Goal: Information Seeking & Learning: Learn about a topic

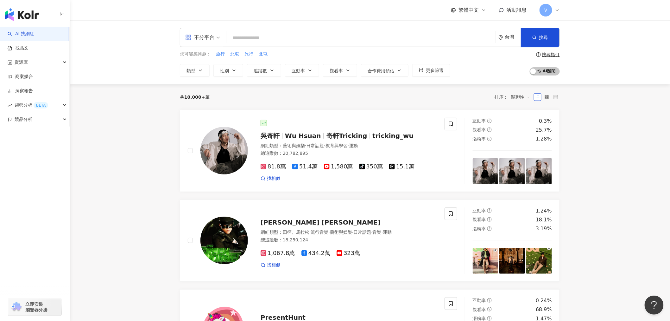
click at [275, 32] on input "search" at bounding box center [361, 38] width 264 height 12
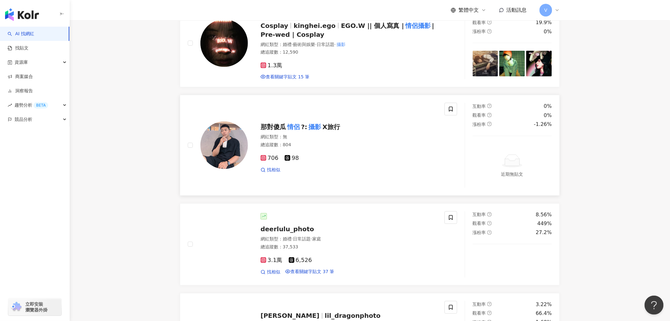
scroll to position [105, 0]
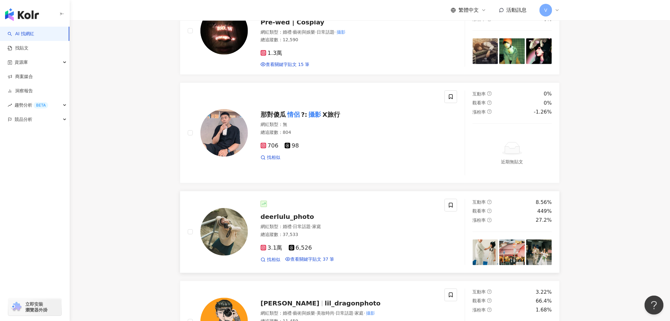
type input "*********"
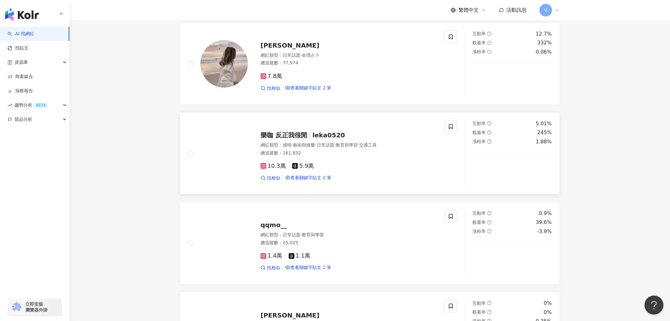
scroll to position [915, 0]
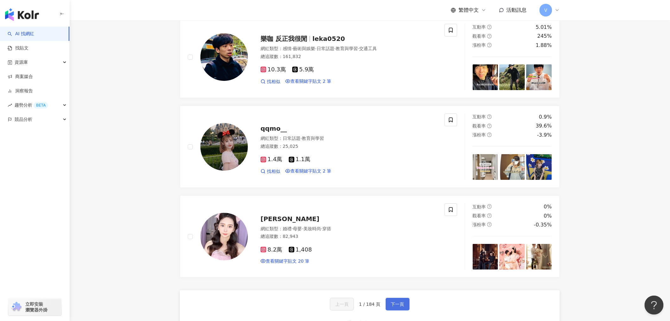
click at [402, 306] on span "下一頁" at bounding box center [397, 303] width 13 height 5
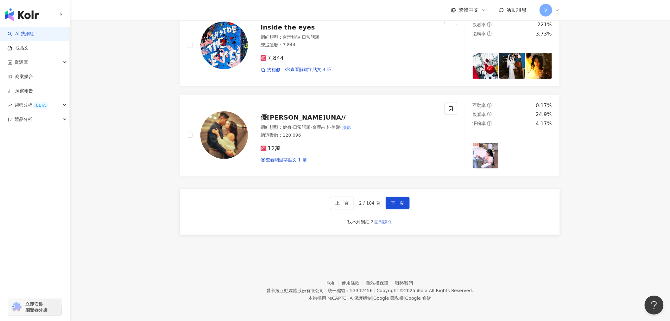
scroll to position [1010, 0]
click at [395, 202] on span "下一頁" at bounding box center [397, 202] width 13 height 5
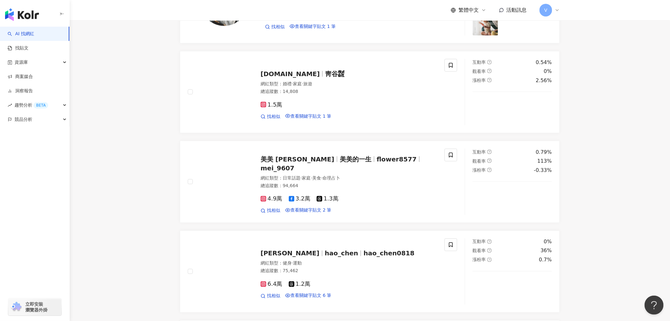
scroll to position [1003, 0]
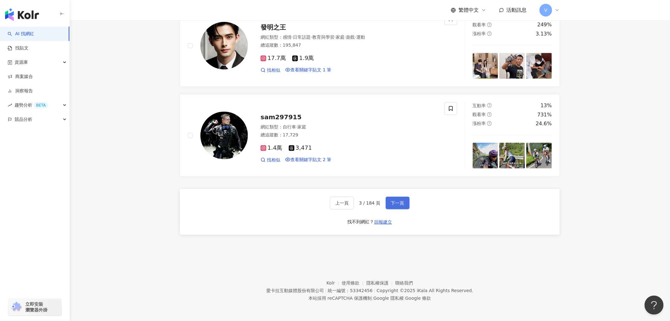
click at [400, 201] on span "下一頁" at bounding box center [397, 202] width 13 height 5
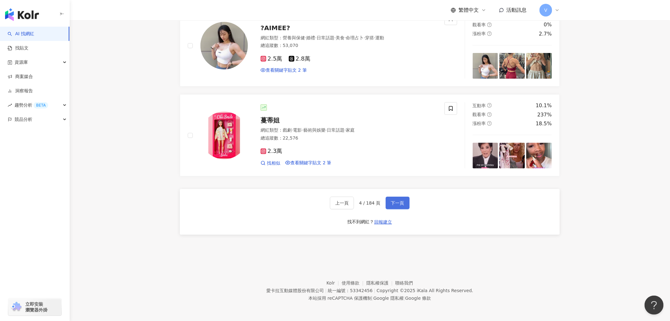
click at [403, 202] on span "下一頁" at bounding box center [397, 202] width 13 height 5
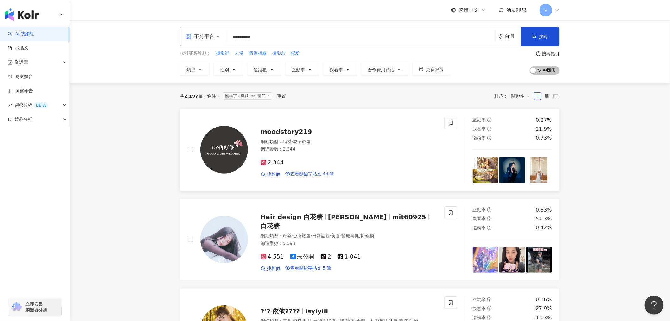
scroll to position [0, 0]
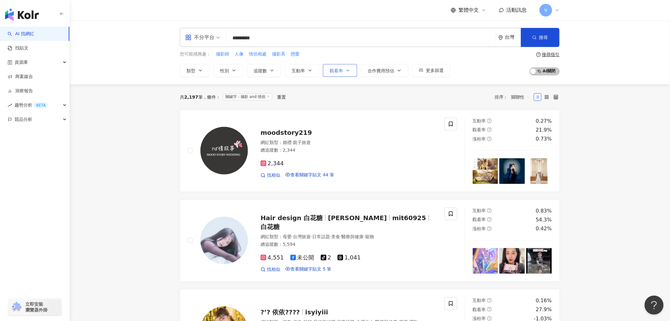
click at [339, 69] on span "觀看率" at bounding box center [336, 70] width 13 height 5
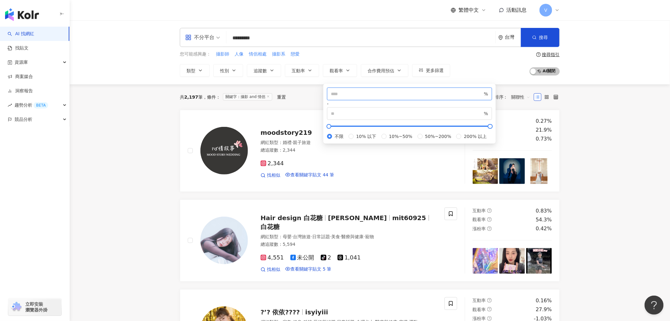
click at [354, 97] on input "number" at bounding box center [407, 93] width 152 height 7
type input "***"
click at [425, 110] on input "number" at bounding box center [407, 113] width 152 height 7
type input "***"
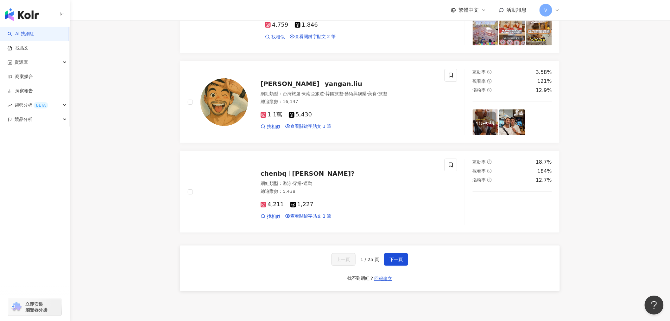
scroll to position [950, 0]
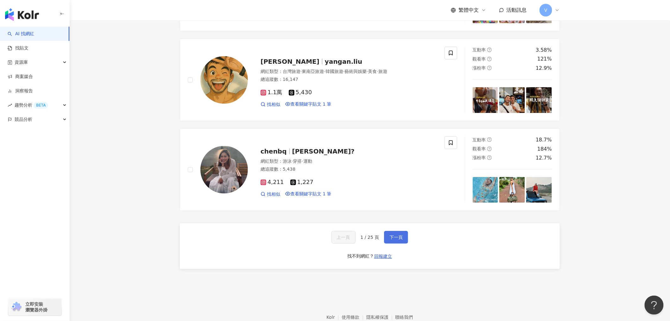
click at [400, 239] on span "下一頁" at bounding box center [396, 236] width 13 height 5
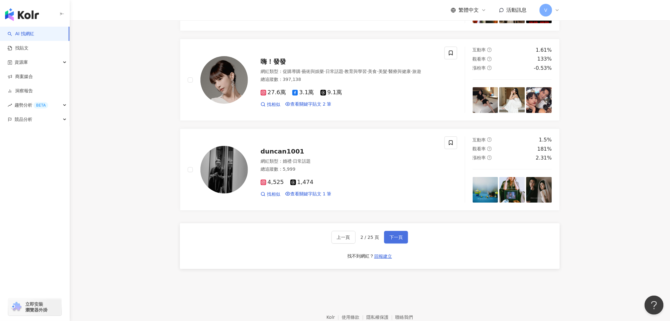
click at [394, 239] on span "下一頁" at bounding box center [396, 236] width 13 height 5
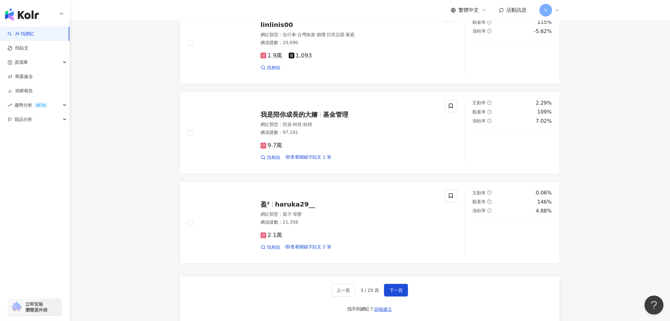
scroll to position [1003, 0]
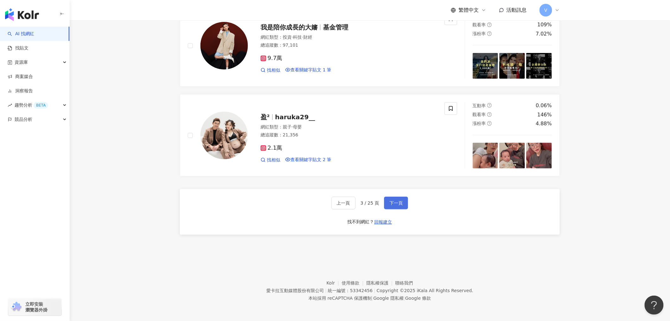
click at [403, 202] on button "下一頁" at bounding box center [396, 202] width 24 height 13
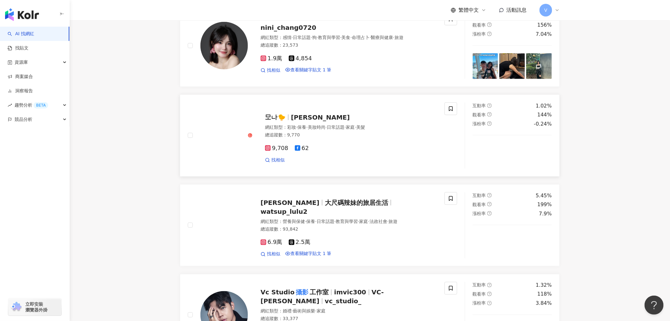
scroll to position [229, 0]
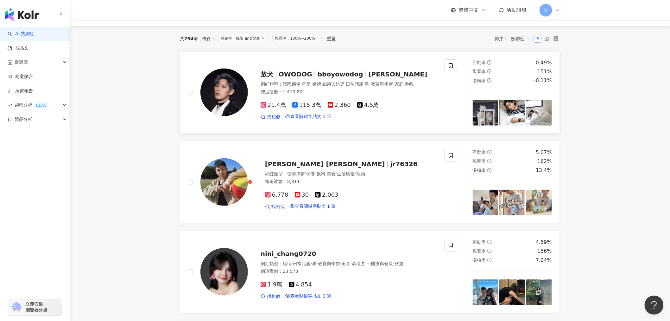
scroll to position [0, 0]
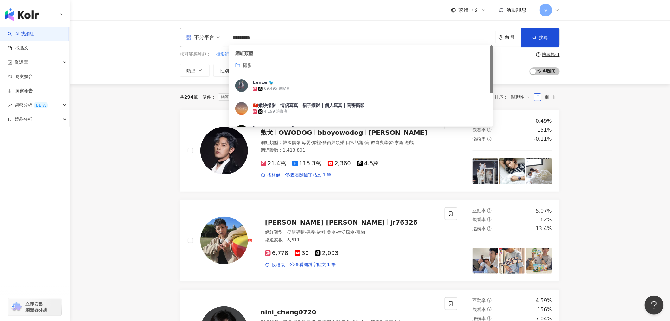
drag, startPoint x: 262, startPoint y: 37, endPoint x: 257, endPoint y: 39, distance: 5.9
click at [257, 39] on input "*********" at bounding box center [361, 38] width 264 height 12
type input "*"
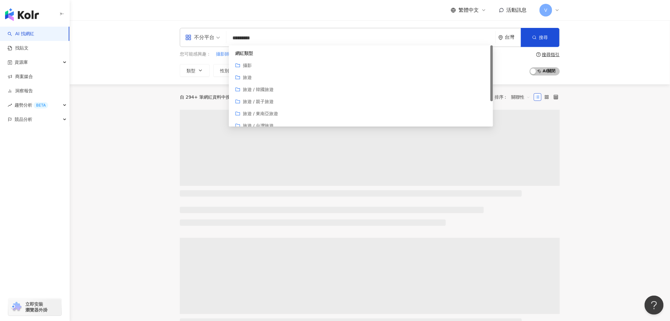
drag, startPoint x: 269, startPoint y: 42, endPoint x: 245, endPoint y: 36, distance: 24.7
click at [245, 36] on input "*********" at bounding box center [361, 38] width 264 height 12
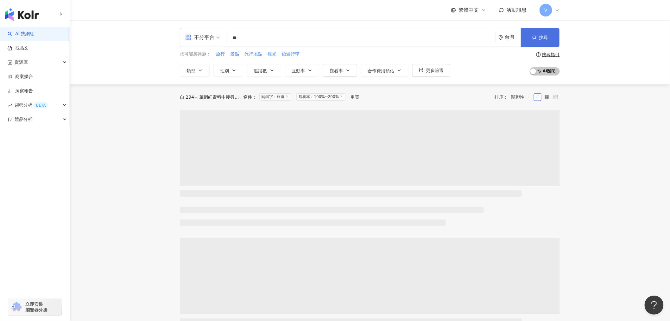
click at [545, 35] on span "搜尋" at bounding box center [543, 37] width 9 height 5
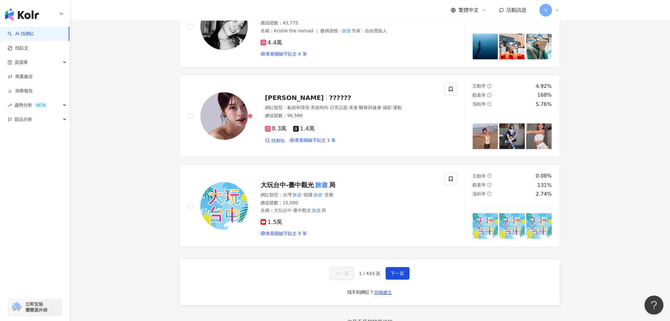
scroll to position [915, 0]
click at [399, 275] on span "下一頁" at bounding box center [397, 272] width 13 height 5
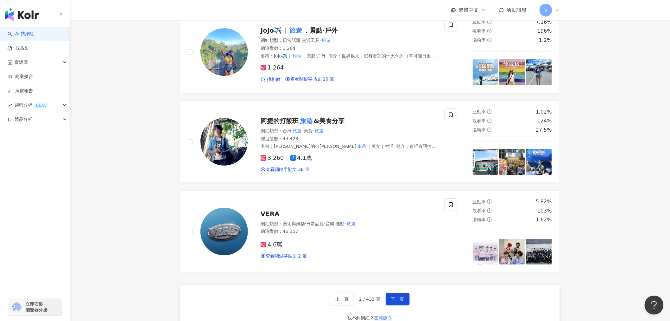
scroll to position [950, 0]
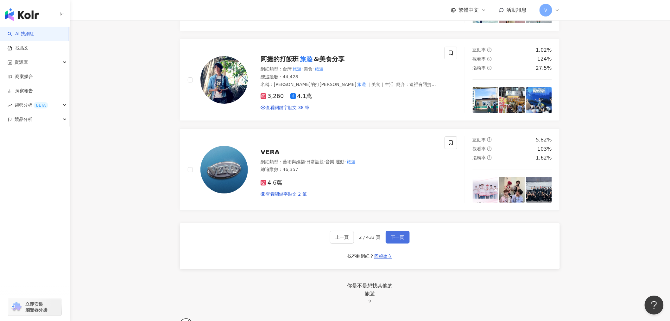
click at [399, 239] on span "下一頁" at bounding box center [397, 236] width 13 height 5
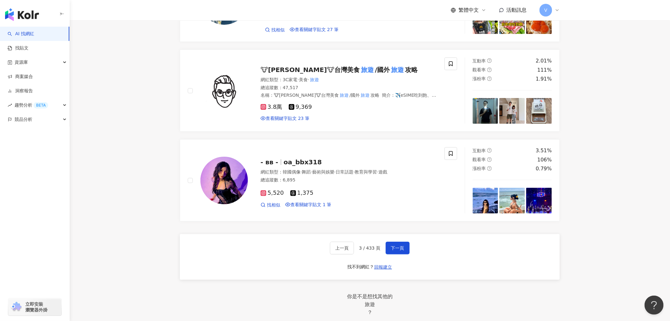
scroll to position [1021, 0]
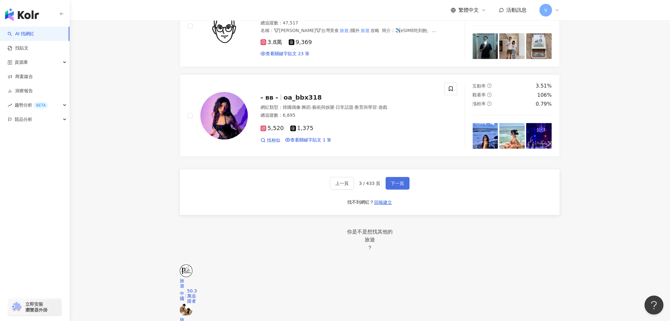
click at [397, 186] on span "下一頁" at bounding box center [397, 183] width 13 height 5
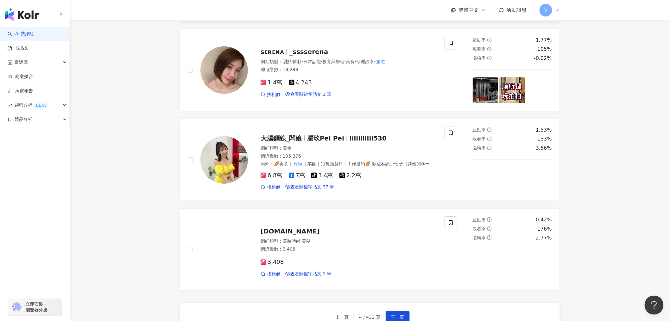
scroll to position [986, 0]
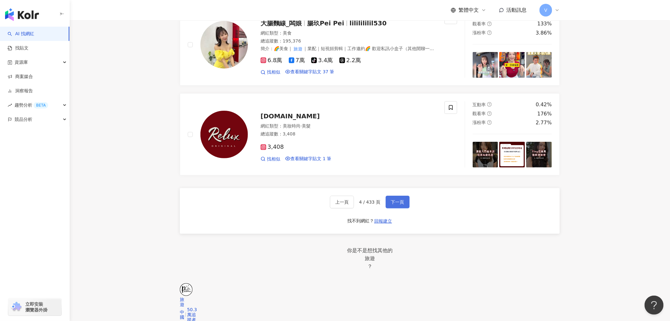
click at [392, 204] on span "下一頁" at bounding box center [397, 201] width 13 height 5
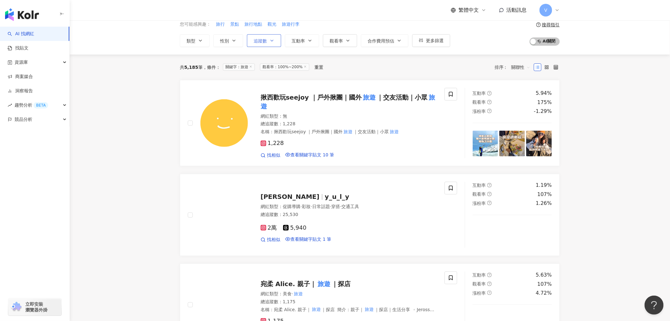
scroll to position [0, 0]
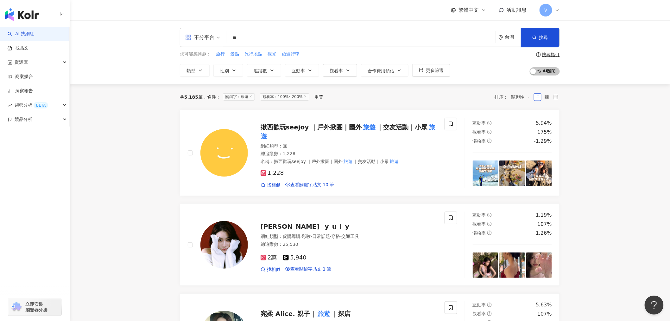
click at [265, 38] on input "**" at bounding box center [361, 38] width 264 height 12
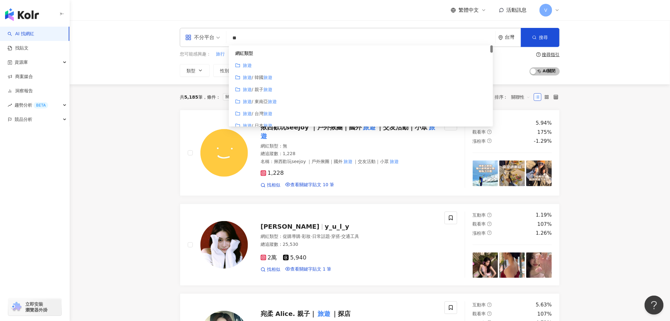
type input "*"
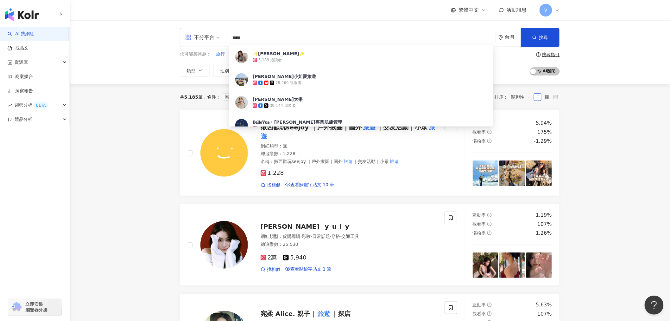
type input "****"
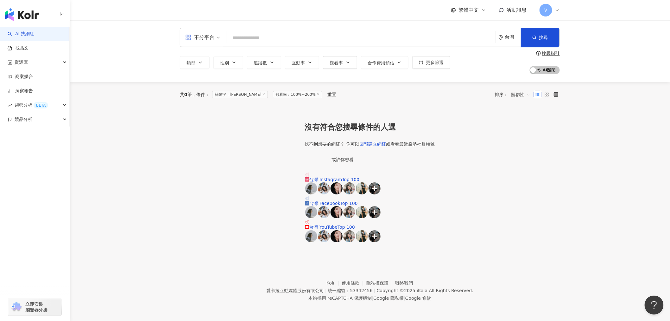
click at [318, 41] on input "search" at bounding box center [361, 38] width 264 height 12
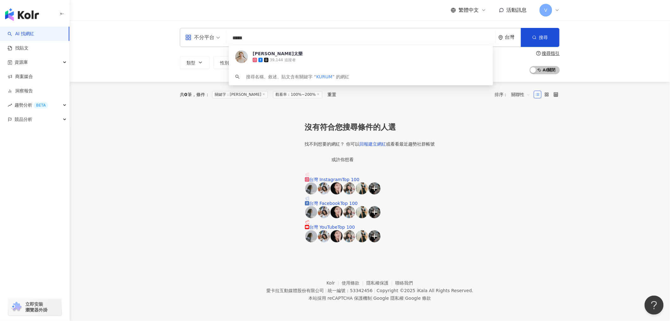
type input "******"
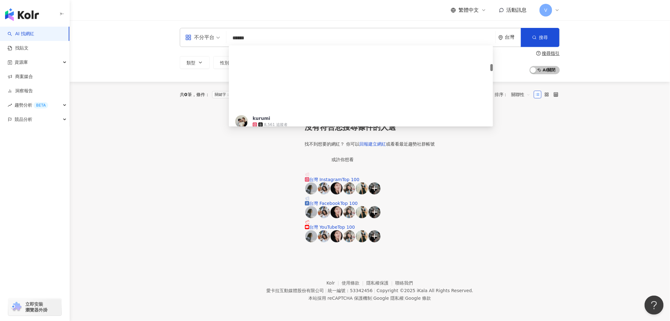
scroll to position [246, 0]
drag, startPoint x: 325, startPoint y: 34, endPoint x: 67, endPoint y: 22, distance: 258.4
click at [68, 22] on div "AI 找網紅 找貼文 資源庫 商案媒合 洞察報告 趨勢分析 BETA 競品分析 立即安裝 瀏覽器外掛 繁體中文 活動訊息 V 不分平台 ****** 台灣 搜…" at bounding box center [335, 160] width 670 height 321
type input "********"
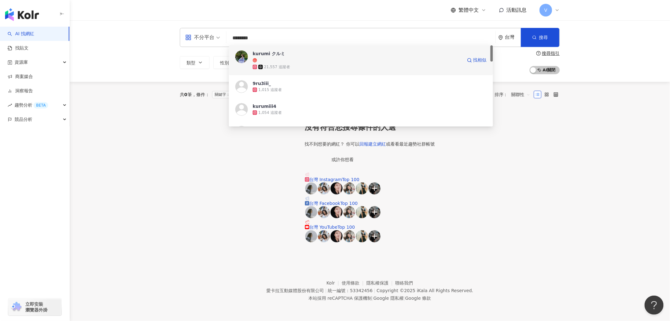
click at [272, 64] on div "21,557 追蹤者" at bounding box center [277, 66] width 26 height 5
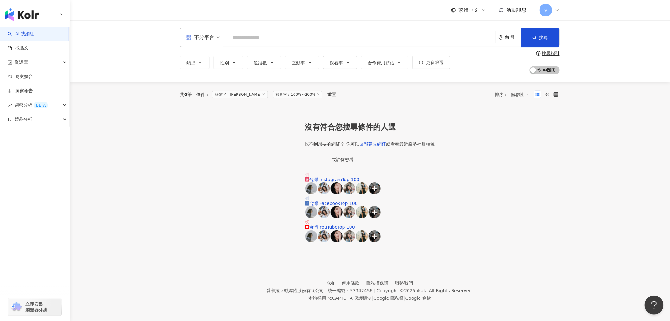
click at [284, 39] on input "search" at bounding box center [361, 38] width 264 height 12
drag, startPoint x: 259, startPoint y: 39, endPoint x: 0, endPoint y: 2, distance: 261.5
click at [0, 18] on div "AI 找網紅 找貼文 資源庫 商案媒合 洞察報告 趨勢分析 BETA 競品分析 立即安裝 瀏覽器外掛 繁體中文 活動訊息 V 不分平台 **** 台灣 搜尋 …" at bounding box center [335, 160] width 670 height 321
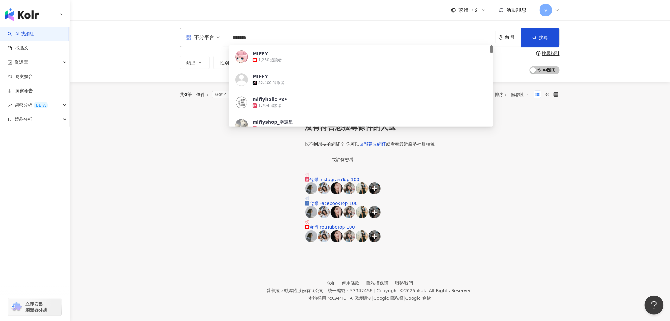
type input "*******"
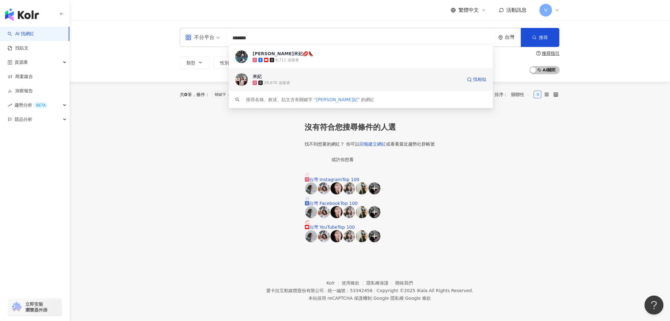
click at [314, 78] on span "米妃" at bounding box center [358, 76] width 210 height 6
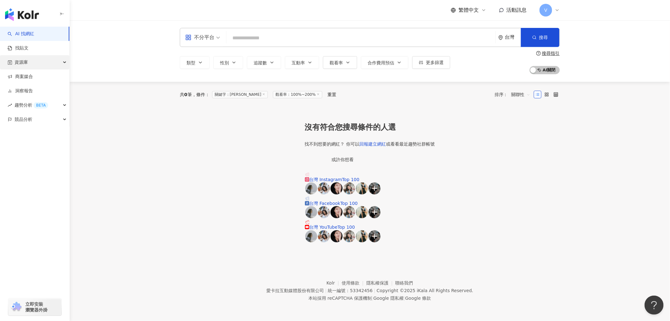
click at [42, 61] on div "資源庫" at bounding box center [34, 62] width 69 height 14
click at [22, 93] on link "網紅收藏" at bounding box center [24, 91] width 18 height 6
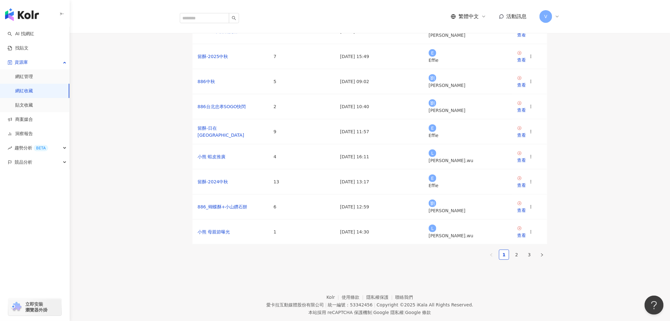
scroll to position [54, 0]
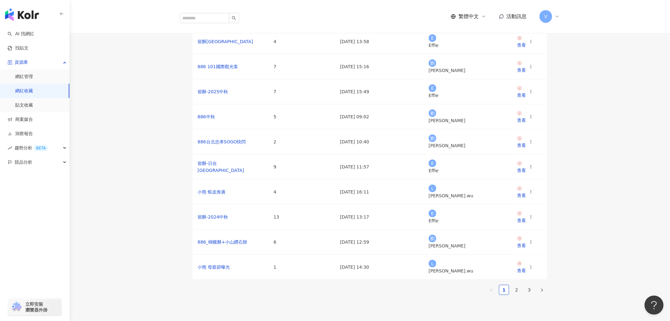
drag, startPoint x: 129, startPoint y: 213, endPoint x: 140, endPoint y: 215, distance: 11.7
click at [129, 213] on main "網紅收藏 建立收藏 👋 網紅收藏已有新功能，一起來瞧瞧有什麼酷酷的功能吧！ 了解如何操作 網紅名稱 收藏名稱 網紅人數 最後編輯時間 建立者 操作 留酥台南店…" at bounding box center [370, 133] width 601 height 334
click at [517, 294] on link "2" at bounding box center [517, 290] width 10 height 10
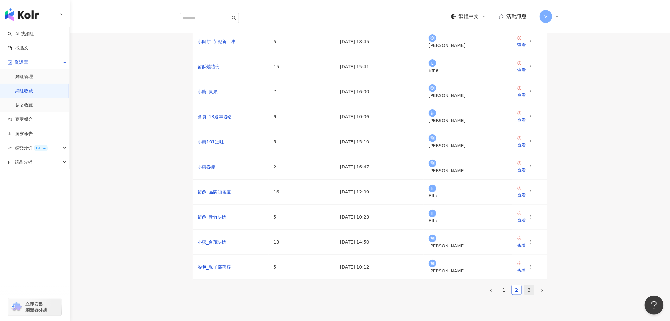
click at [529, 294] on link "3" at bounding box center [530, 290] width 10 height 10
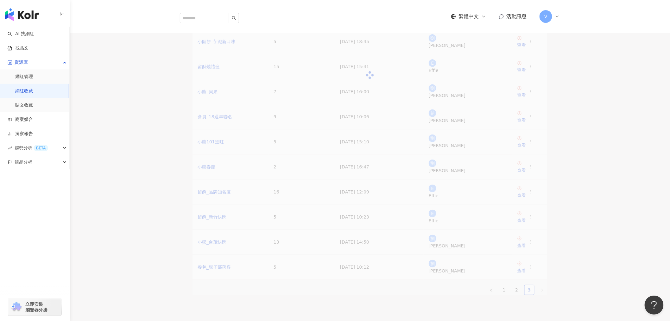
scroll to position [29, 0]
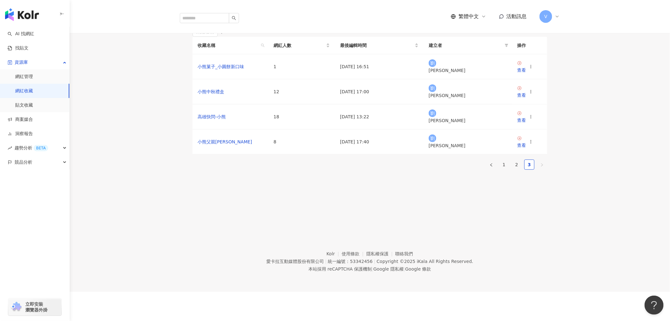
click at [177, 233] on footer "Kolr 使用條款 隱私權保護 聯絡我們 愛卡拉互動媒體股份有限公司 | 統一編號：53342456 | Copyright © 2025 iKala All…" at bounding box center [370, 256] width 601 height 70
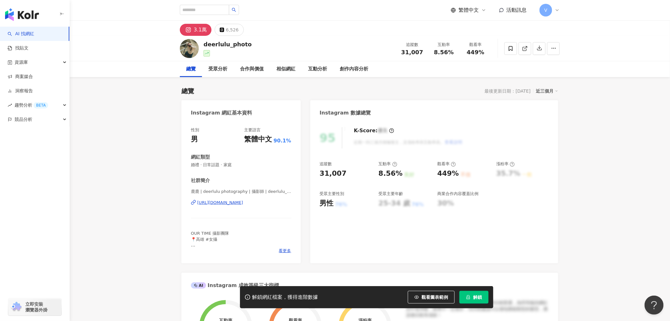
click at [243, 202] on div "https://www.instagram.com/deerlulu_photo/" at bounding box center [220, 203] width 46 height 6
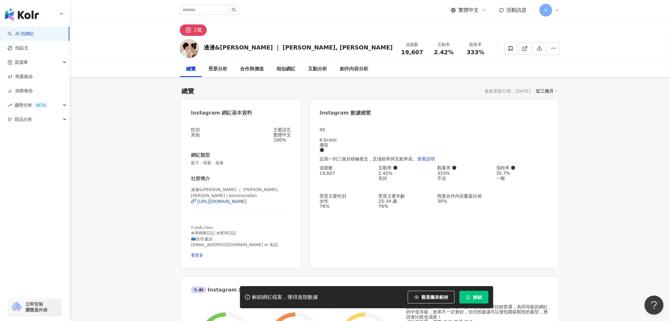
click at [247, 203] on div "https://www.instagram.com/bianbianallen/" at bounding box center [221, 201] width 49 height 5
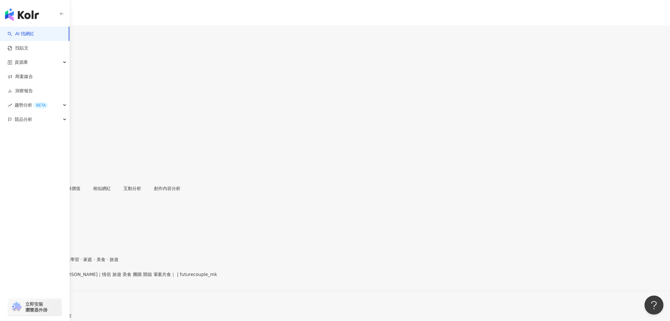
click at [56, 277] on div "https://www.instagram.com/futurecouple_mk/" at bounding box center [30, 279] width 49 height 5
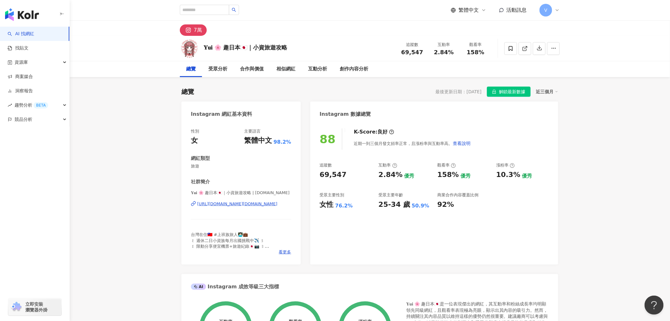
click at [252, 203] on div "https://www.instagram.com/yuitravel.jp/" at bounding box center [237, 204] width 80 height 6
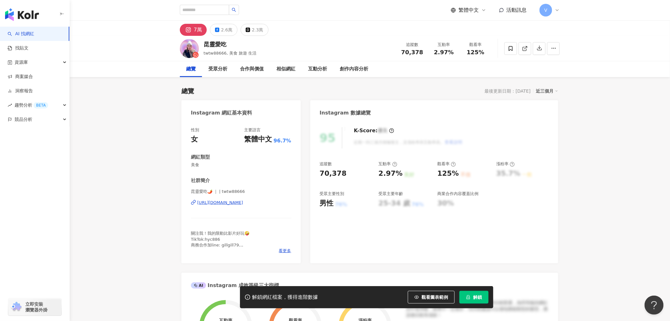
click at [239, 200] on div "[URL][DOMAIN_NAME]" at bounding box center [220, 203] width 46 height 6
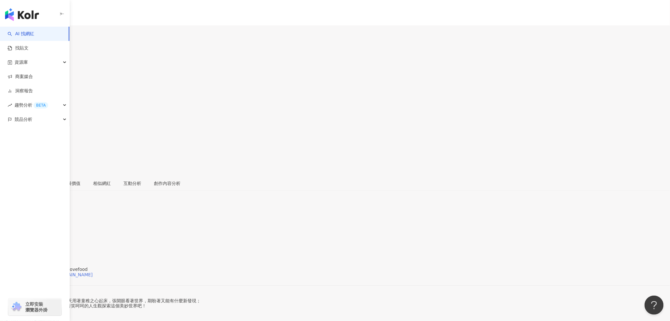
click at [93, 272] on div "https://www.instagram.com/bear.lovefood/" at bounding box center [49, 274] width 86 height 5
click at [4, 132] on span at bounding box center [2, 134] width 4 height 5
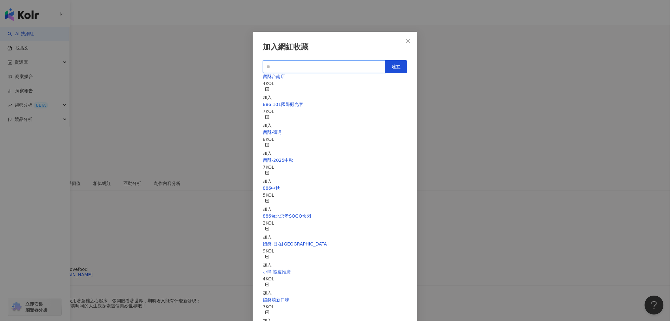
click at [344, 65] on input "text" at bounding box center [324, 66] width 123 height 13
type input "*"
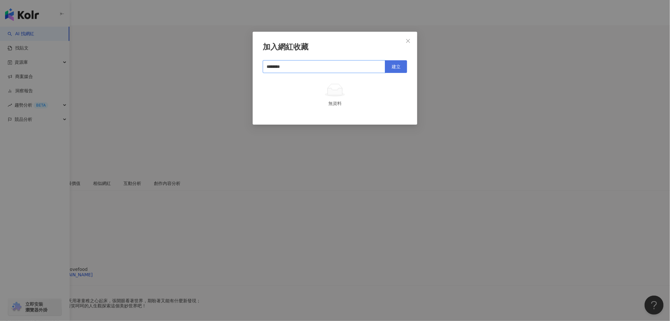
click at [399, 64] on span "建立" at bounding box center [396, 66] width 9 height 5
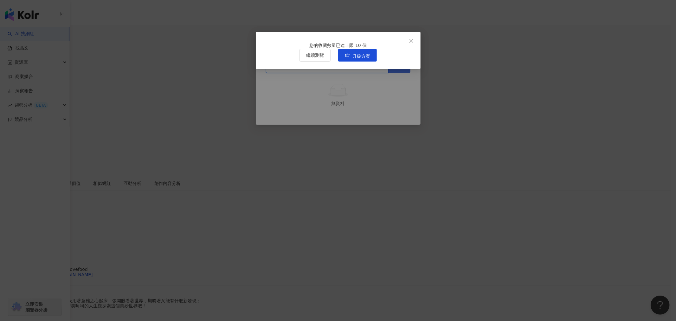
type input "********"
click at [319, 61] on button "繼續瀏覽" at bounding box center [314, 55] width 31 height 13
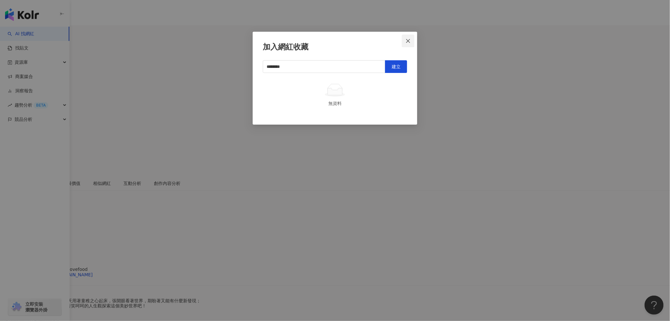
click at [411, 38] on icon "close" at bounding box center [408, 40] width 5 height 5
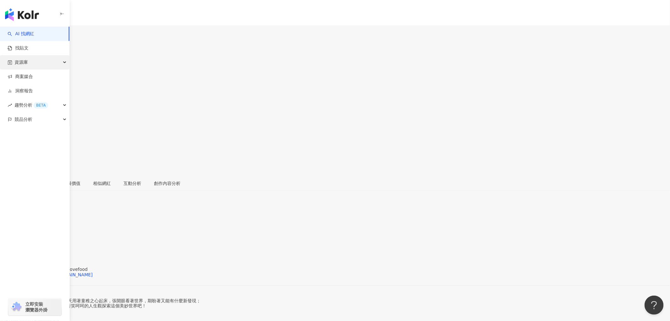
click at [56, 63] on div "資源庫" at bounding box center [34, 62] width 69 height 14
click at [4, 132] on icon at bounding box center [2, 134] width 4 height 4
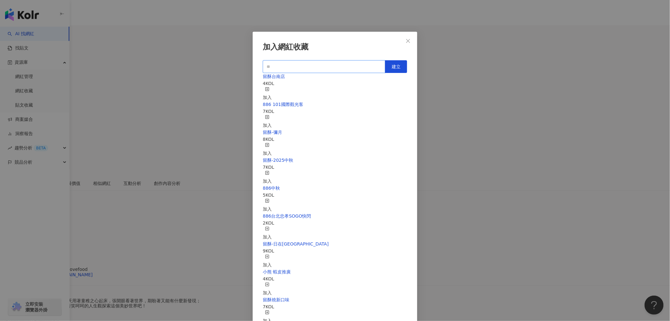
click at [357, 65] on input "text" at bounding box center [324, 66] width 123 height 13
type input "*"
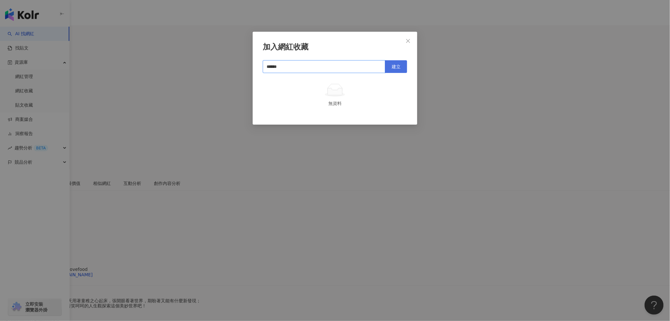
click at [398, 66] on span "建立" at bounding box center [396, 66] width 9 height 5
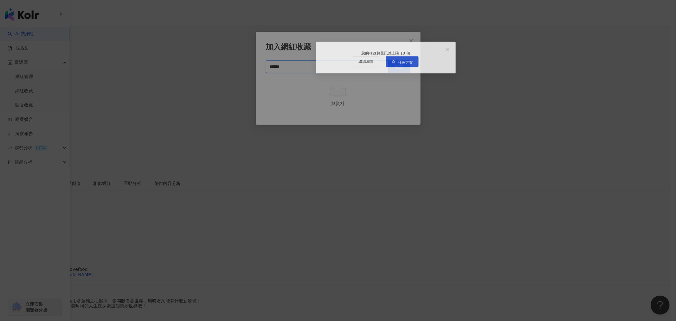
type input "******"
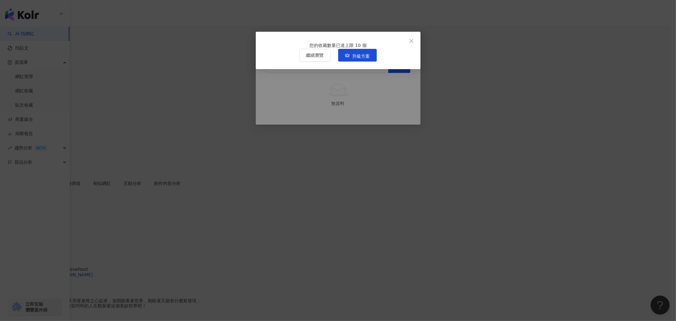
click at [322, 58] on span "繼續瀏覽" at bounding box center [315, 55] width 18 height 5
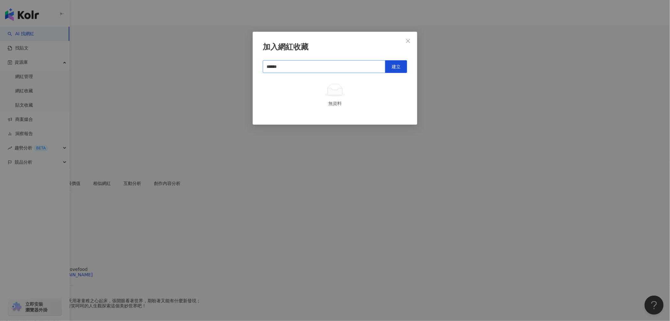
drag, startPoint x: 320, startPoint y: 67, endPoint x: 111, endPoint y: 59, distance: 209.3
click at [111, 59] on div "加入網紅收藏 ****** 建立 無資料" at bounding box center [335, 160] width 670 height 321
click at [409, 38] on icon "close" at bounding box center [408, 40] width 5 height 5
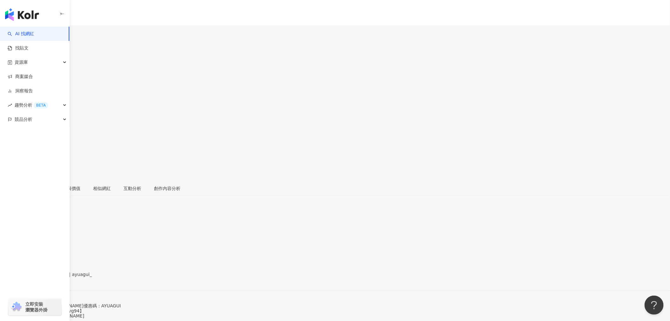
click at [255, 271] on div "阿魚阿貴·旅遊 美食 生活 | ayuagui_ https://www.instagram.com/ayuagui_/" at bounding box center [335, 284] width 670 height 27
click at [56, 277] on div "https://www.instagram.com/ayuagui_/" at bounding box center [30, 279] width 49 height 5
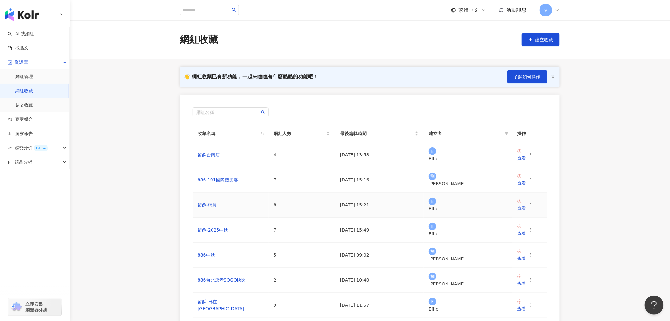
click at [522, 199] on link "查看" at bounding box center [522, 205] width 9 height 13
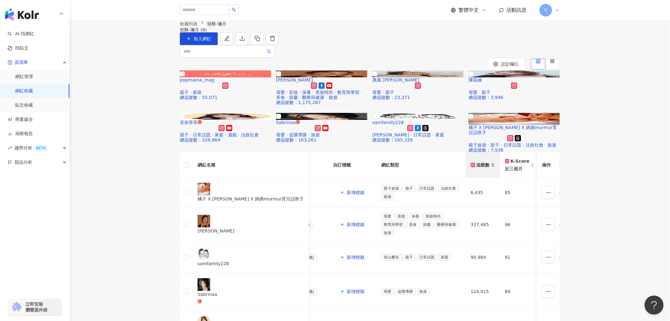
drag, startPoint x: 486, startPoint y: 126, endPoint x: 521, endPoint y: 126, distance: 35.2
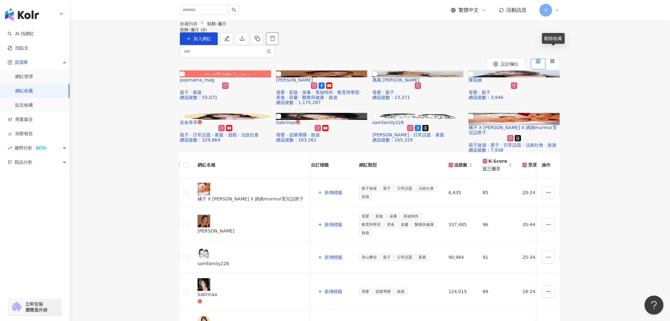
click at [275, 41] on icon "delete" at bounding box center [272, 38] width 5 height 5
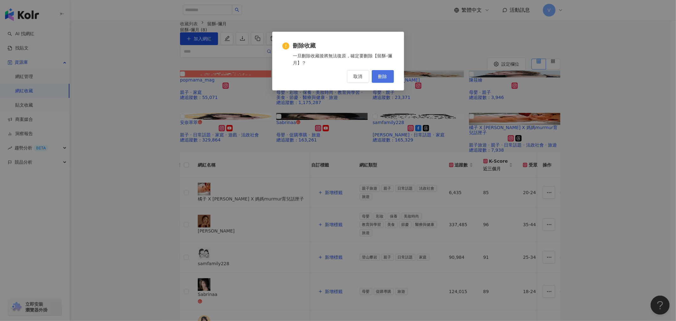
click at [383, 77] on span "刪除" at bounding box center [382, 76] width 9 height 5
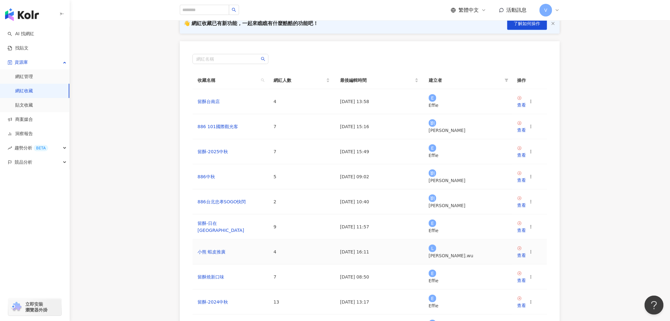
scroll to position [70, 0]
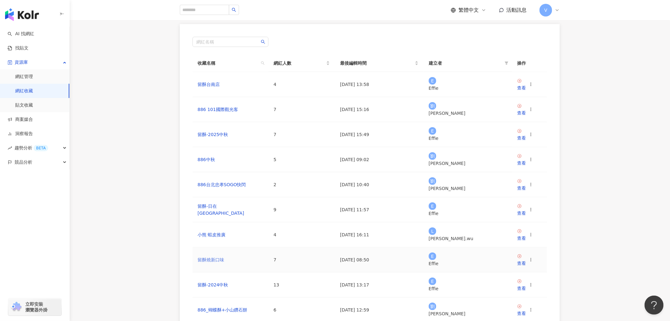
click at [221, 257] on link "留酥燒新口味" at bounding box center [211, 259] width 27 height 5
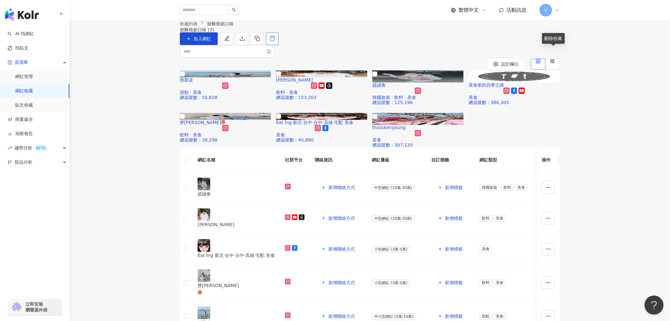
click at [276, 41] on icon "delete" at bounding box center [273, 38] width 6 height 6
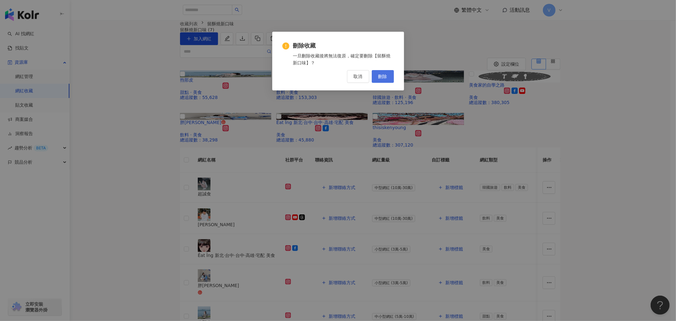
click at [380, 76] on span "刪除" at bounding box center [382, 76] width 9 height 5
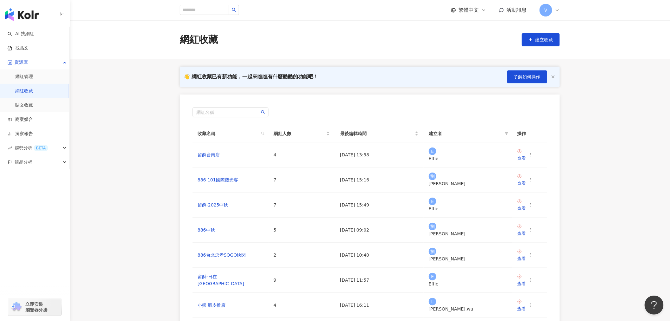
click at [114, 156] on main "網紅收藏 建立收藏 👋 網紅收藏已有新功能，一起來瞧瞧有什麼酷酷的功能吧！ 了解如何操作 網紅名稱 收藏名稱 網紅人數 最後編輯時間 建立者 操作 留酥台南店…" at bounding box center [370, 222] width 601 height 405
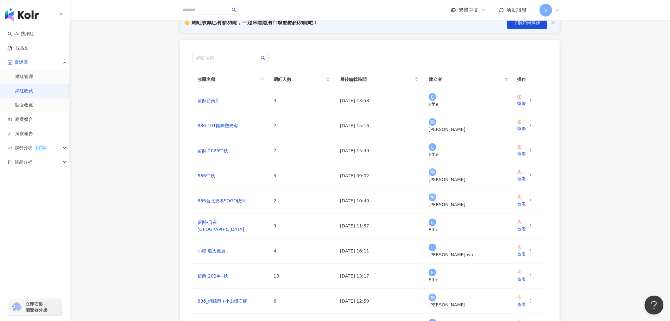
scroll to position [70, 0]
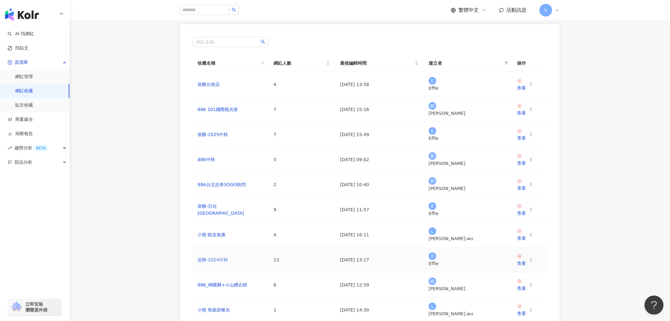
click at [207, 257] on link "留酥-2024中秋" at bounding box center [213, 259] width 31 height 5
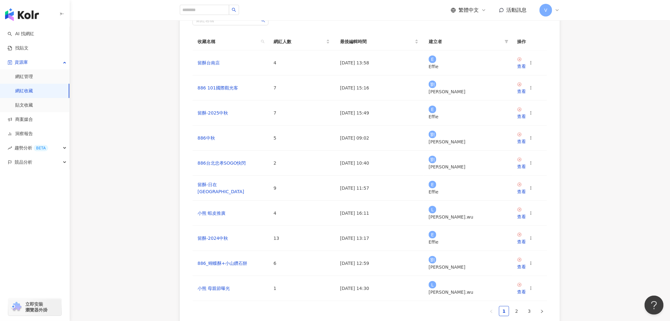
scroll to position [124, 0]
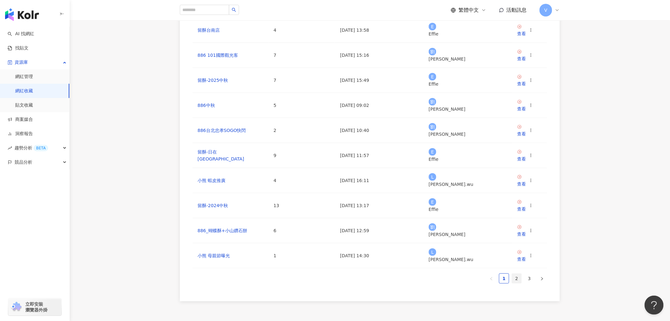
click at [518, 273] on link "2" at bounding box center [517, 278] width 10 height 10
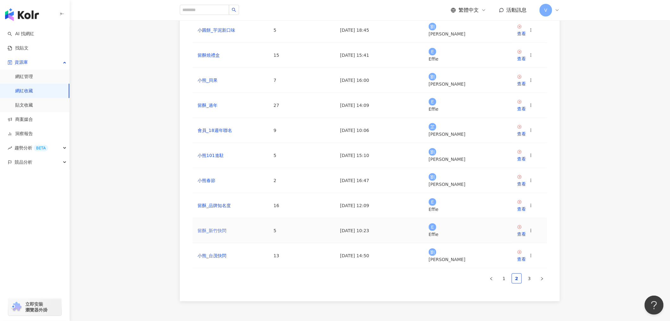
click at [205, 228] on link "留酥_新竹快閃" at bounding box center [212, 230] width 29 height 5
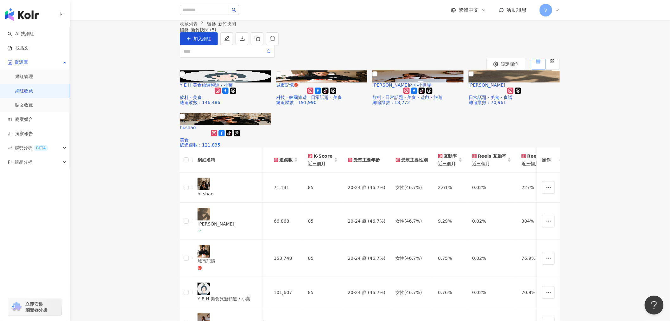
scroll to position [0, 287]
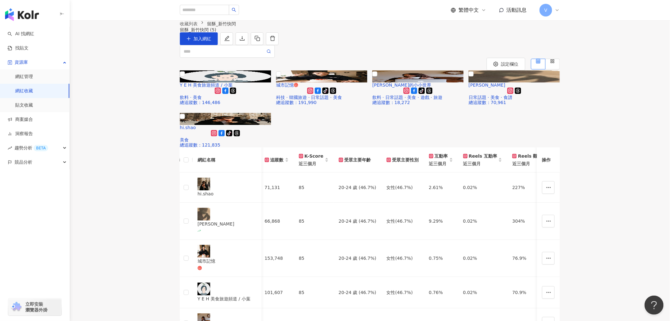
drag, startPoint x: 232, startPoint y: 149, endPoint x: 127, endPoint y: 174, distance: 108.0
click at [127, 174] on div "網紅名稱 社群平台 聯絡資訊 網紅量級 自訂標籤 網紅類型 追蹤數 K-Score 近三個月 受眾主要年齡 受眾主要性別 互動率 近三個月 Reels 互動率…" at bounding box center [370, 252] width 601 height 211
click at [223, 220] on div "黃鈺鈴" at bounding box center [227, 223] width 59 height 7
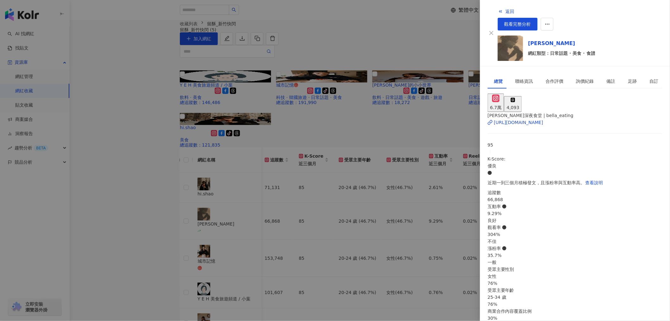
click at [295, 76] on div at bounding box center [335, 160] width 670 height 321
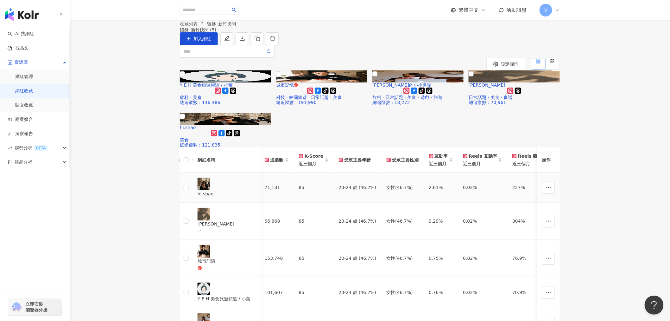
click at [232, 190] on div "hi.shao" at bounding box center [227, 193] width 59 height 7
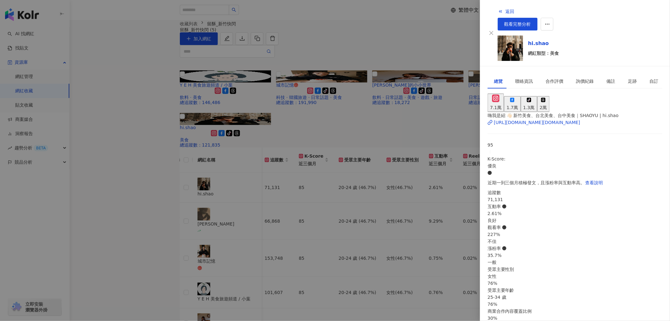
scroll to position [73, 0]
click at [312, 52] on div at bounding box center [335, 160] width 670 height 321
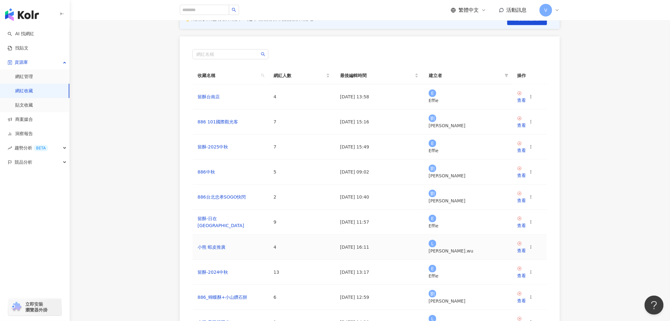
scroll to position [70, 0]
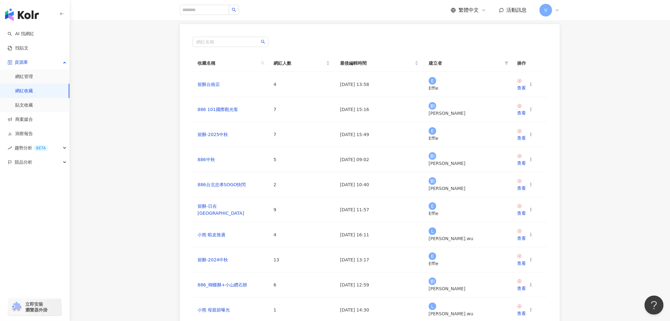
click at [210, 157] on link "留酥_過年" at bounding box center [208, 159] width 20 height 5
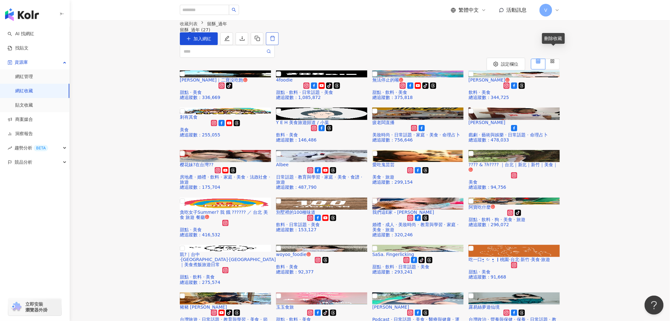
click at [276, 41] on icon "delete" at bounding box center [273, 38] width 6 height 6
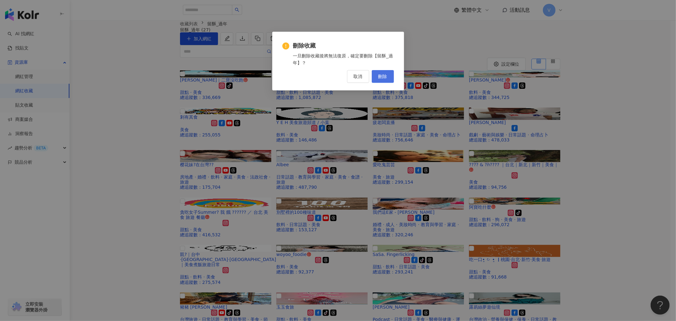
click at [390, 74] on button "刪除" at bounding box center [383, 76] width 22 height 13
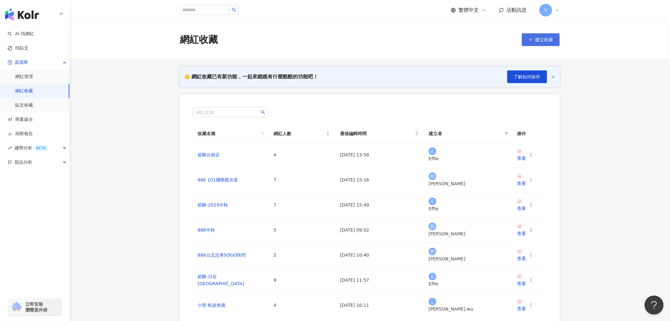
click at [542, 33] on button "建立收藏" at bounding box center [541, 39] width 38 height 13
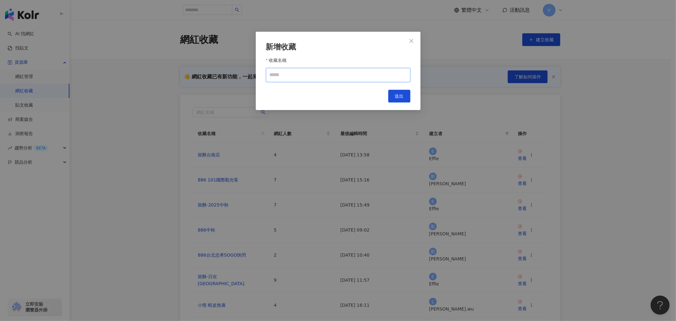
click at [317, 77] on input "收藏名稱" at bounding box center [338, 75] width 144 height 14
paste input "******"
type input "******"
click at [399, 97] on span "送出" at bounding box center [399, 95] width 9 height 5
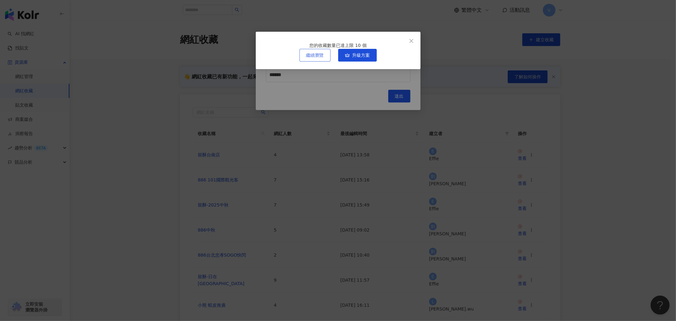
click at [312, 61] on button "繼續瀏覽" at bounding box center [314, 55] width 31 height 13
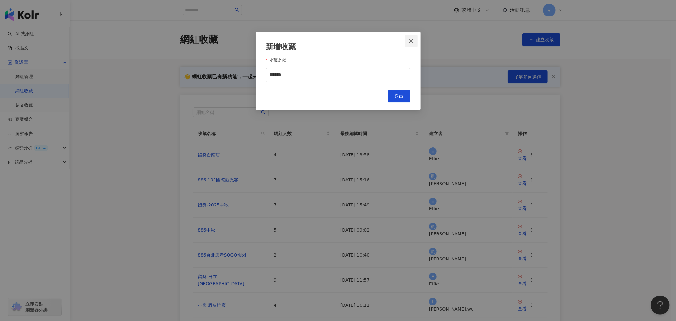
click at [411, 41] on icon "close" at bounding box center [411, 40] width 5 height 5
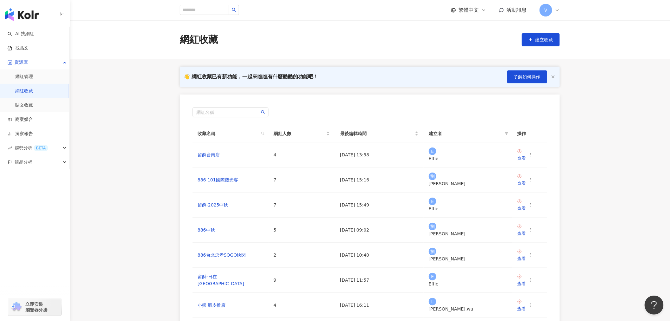
click at [556, 10] on icon at bounding box center [557, 10] width 5 height 5
click at [138, 96] on main "網紅收藏 建立收藏 👋 網紅收藏已有新功能，一起來瞧瞧有什麼酷酷的功能吧！ 了解如何操作 網紅名稱 收藏名稱 網紅人數 最後編輯時間 建立者 操作 留酥台南店…" at bounding box center [370, 222] width 601 height 405
drag, startPoint x: 204, startPoint y: 74, endPoint x: 331, endPoint y: 75, distance: 126.7
click at [331, 74] on div "👋 網紅收藏已有新功能，一起來瞧瞧有什麼酷酷的功能吧！ 了解如何操作" at bounding box center [370, 77] width 380 height 20
click at [331, 75] on div "👋 網紅收藏已有新功能，一起來瞧瞧有什麼酷酷的功能吧！ 了解如何操作" at bounding box center [370, 77] width 380 height 20
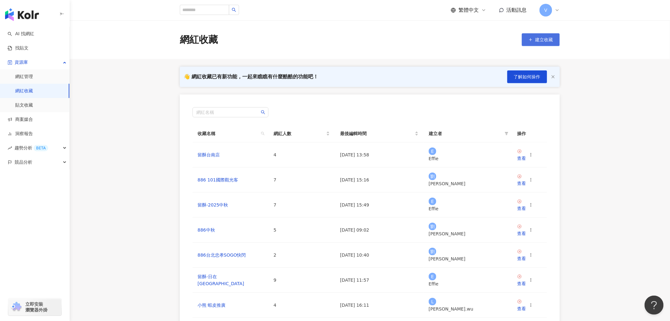
click at [543, 40] on span "建立收藏" at bounding box center [545, 39] width 18 height 5
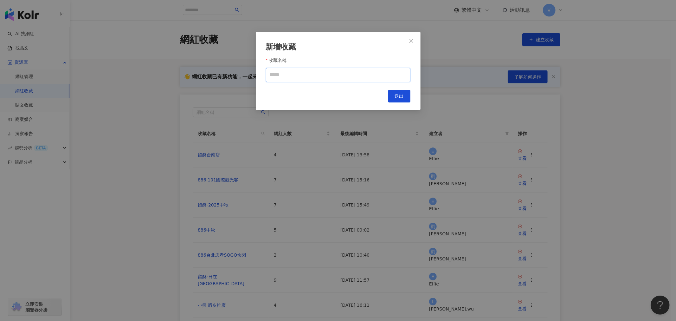
click at [319, 76] on input "收藏名稱" at bounding box center [338, 75] width 144 height 14
type input "****"
click at [401, 96] on span "送出" at bounding box center [399, 95] width 9 height 5
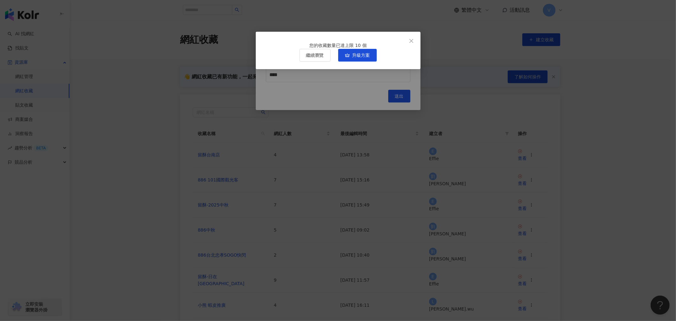
click at [319, 40] on div "您的收藏數量已達上限 10 個 繼續瀏覽 升級方案" at bounding box center [338, 50] width 165 height 37
click at [414, 42] on span "Close" at bounding box center [411, 40] width 13 height 5
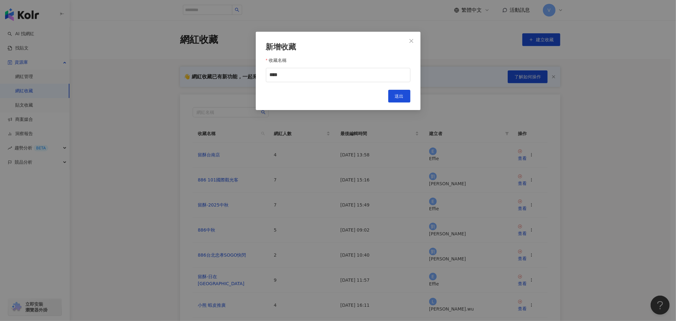
click at [412, 41] on icon "close" at bounding box center [411, 40] width 5 height 5
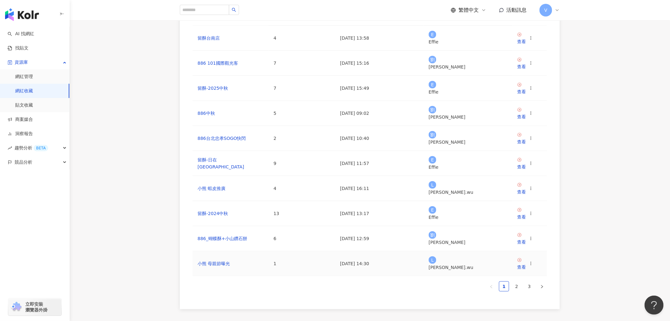
scroll to position [124, 0]
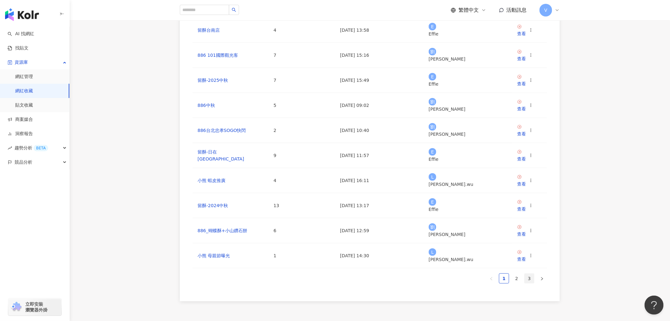
click at [530, 273] on link "3" at bounding box center [530, 278] width 10 height 10
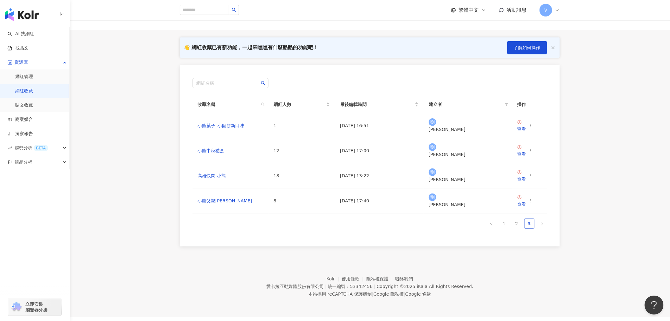
scroll to position [29, 0]
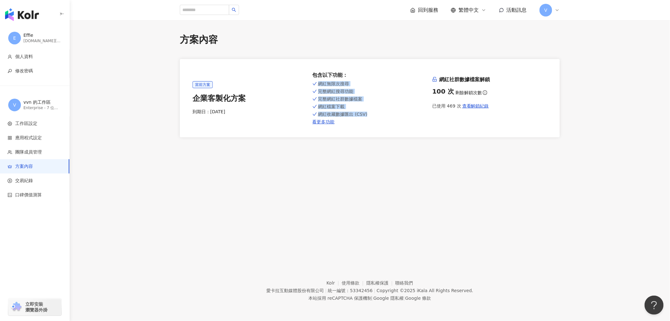
drag, startPoint x: 312, startPoint y: 83, endPoint x: 370, endPoint y: 112, distance: 64.5
click at [370, 112] on div "網紅無限次搜尋 完整網紅搜尋功能 完整網紅社群數據檔案 網紅檔案下載 網紅收藏數據匯出 (CSV) 看更多功能" at bounding box center [370, 102] width 115 height 45
click at [370, 193] on div "方案內容 當前方案 企業客製化方案 到期日： [DATE] 包含以下功能 ： 網紅無限次搜尋 完整網紅搜尋功能 完整網紅社群數據檔案 網紅檔案下載 網紅收藏數…" at bounding box center [370, 135] width 601 height 230
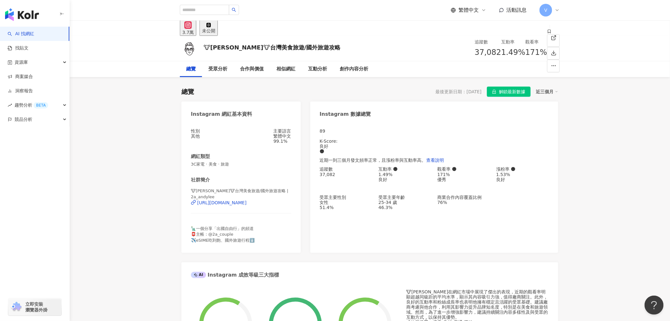
drag, startPoint x: 258, startPoint y: 204, endPoint x: 265, endPoint y: 188, distance: 16.4
click at [247, 203] on div "[URL][DOMAIN_NAME]" at bounding box center [221, 202] width 49 height 5
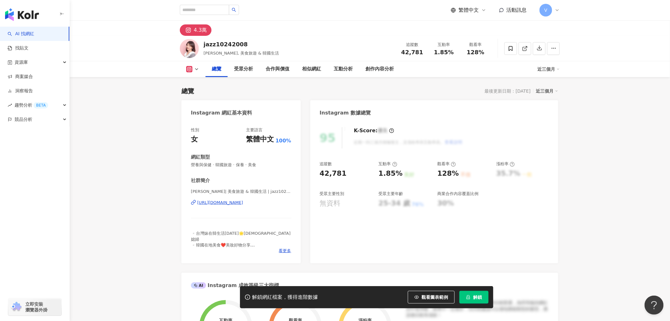
click at [243, 202] on div "[URL][DOMAIN_NAME]" at bounding box center [220, 203] width 46 height 6
click at [218, 201] on div "[URL][DOMAIN_NAME]" at bounding box center [220, 203] width 46 height 6
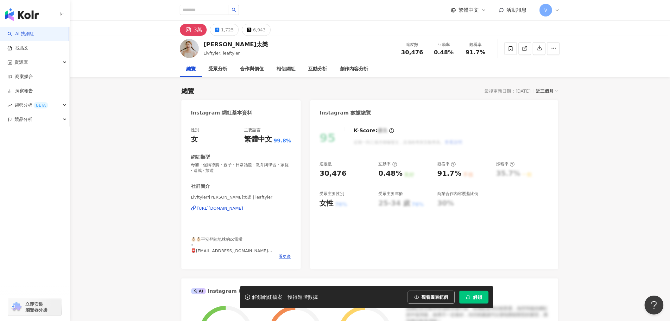
click at [243, 206] on div "https://www.instagram.com/leaftyler/" at bounding box center [220, 208] width 46 height 6
click at [243, 207] on div "https://www.instagram.com/leaftyler/" at bounding box center [220, 208] width 46 height 6
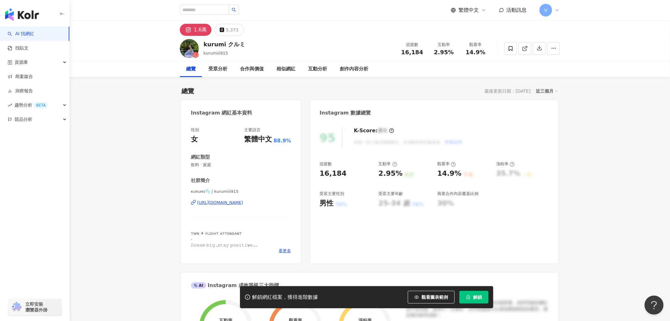
drag, startPoint x: 252, startPoint y: 203, endPoint x: 245, endPoint y: 204, distance: 6.4
click at [243, 203] on div "https://www.instagram.com/kurumiii915/" at bounding box center [220, 203] width 46 height 6
drag, startPoint x: 97, startPoint y: 160, endPoint x: 101, endPoint y: 151, distance: 10.4
click at [34, 35] on link "AI 找網紅" at bounding box center [21, 34] width 27 height 6
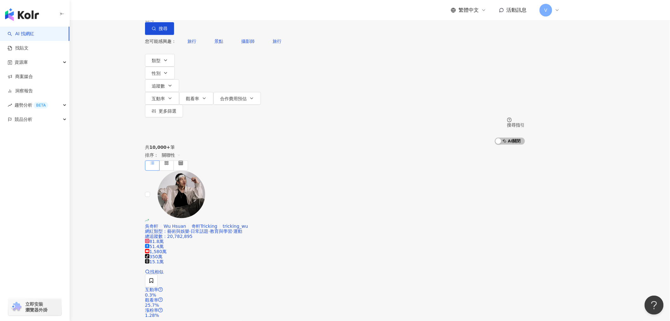
click at [237, 12] on input "search" at bounding box center [211, 6] width 51 height 12
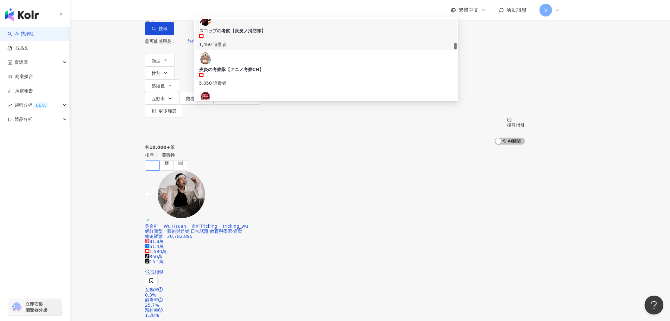
drag, startPoint x: 276, startPoint y: 37, endPoint x: 108, endPoint y: 12, distance: 169.4
click at [128, 23] on div "不分平台 ** 台灣 搜尋 918077eb-d4a0-405e-8921-6e58603f05fc 277ad9e9-4aec-4566-9e82-1f49…" at bounding box center [335, 72] width 670 height 144
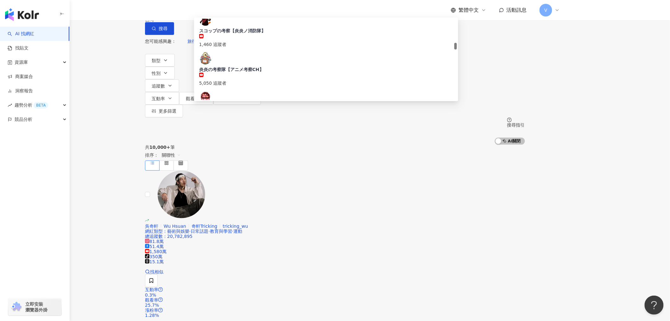
type input "***"
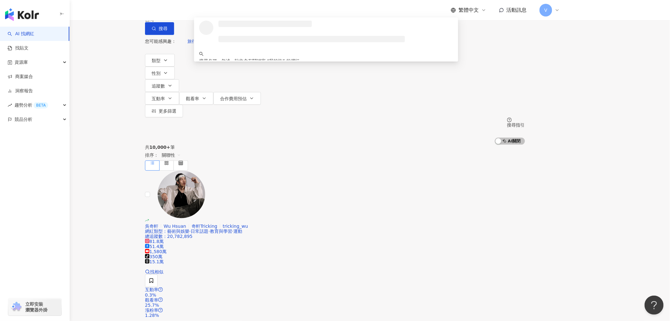
scroll to position [0, 0]
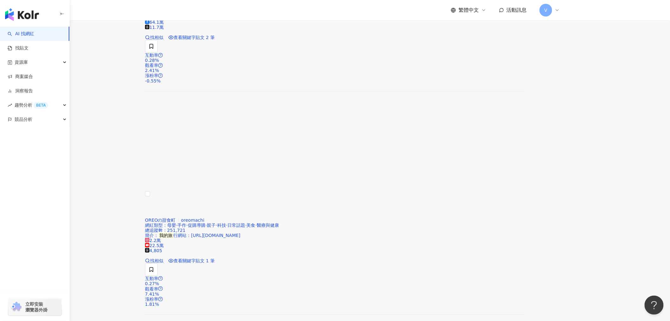
scroll to position [950, 0]
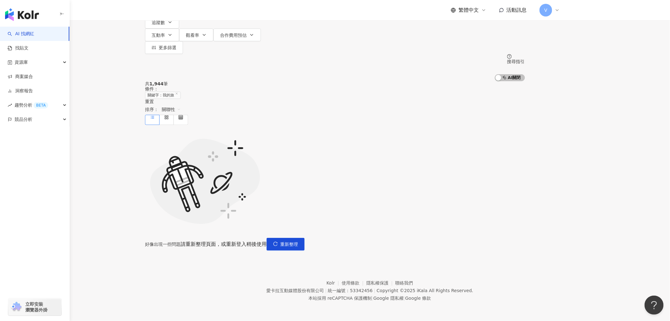
scroll to position [33, 0]
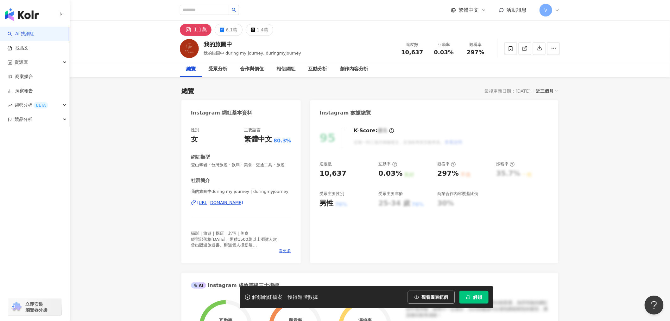
click at [239, 205] on div "[URL][DOMAIN_NAME]" at bounding box center [220, 203] width 46 height 6
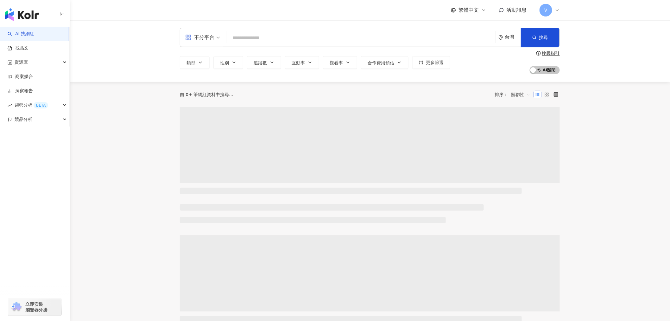
drag, startPoint x: 249, startPoint y: 37, endPoint x: 244, endPoint y: 28, distance: 11.1
click at [246, 30] on div "不分平台 台灣 搜尋" at bounding box center [370, 37] width 380 height 19
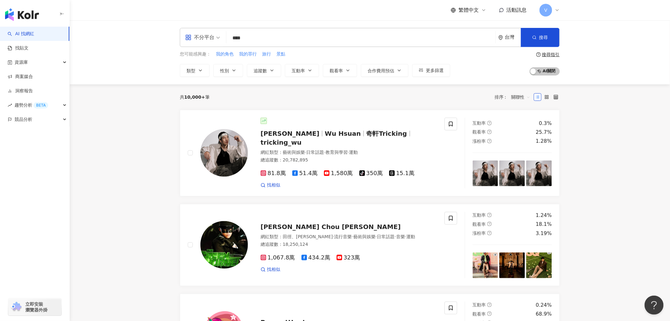
type input "***"
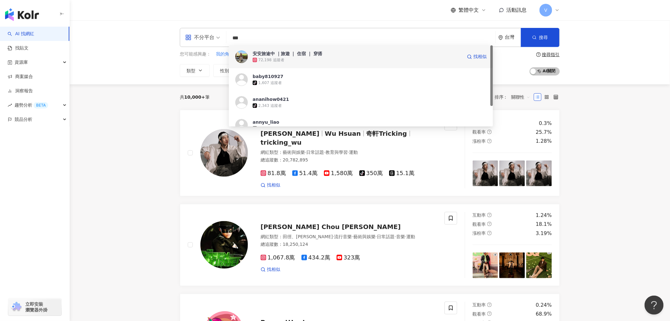
click at [317, 57] on div "72,198 追蹤者" at bounding box center [358, 60] width 210 height 6
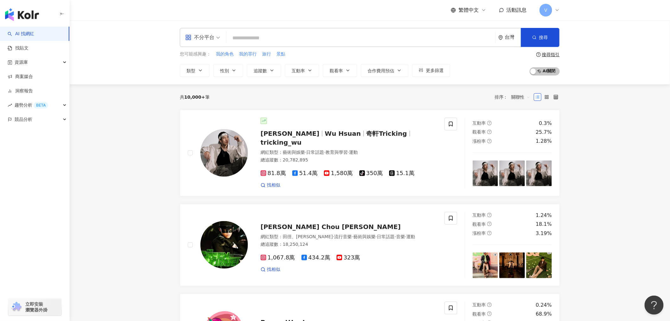
click at [302, 37] on input "search" at bounding box center [361, 38] width 264 height 12
paste input "*******"
type input "*******"
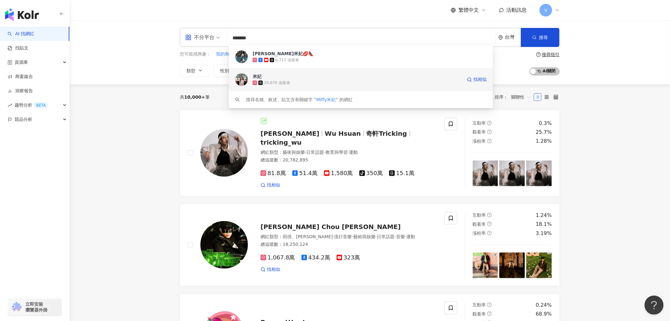
click at [302, 80] on div "29,670 追蹤者" at bounding box center [358, 83] width 210 height 6
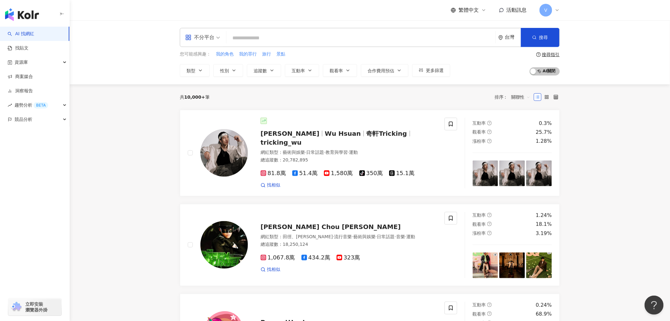
paste input "**********"
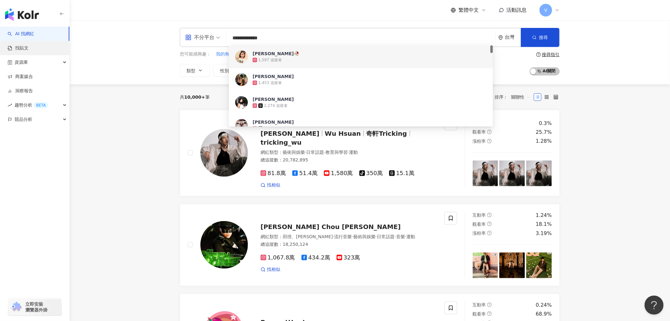
drag, startPoint x: 314, startPoint y: 35, endPoint x: 20, endPoint y: 50, distance: 293.7
paste input "search"
type input "**********"
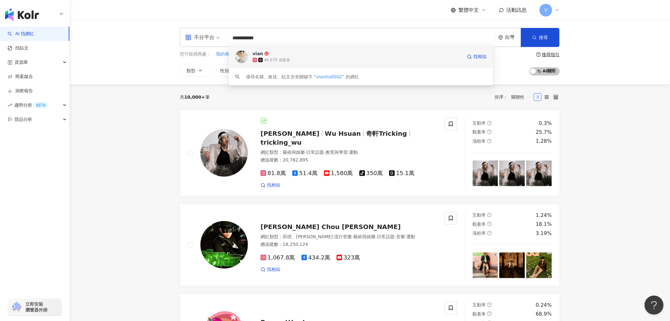
click at [338, 58] on div "46,679 追蹤者" at bounding box center [358, 60] width 210 height 6
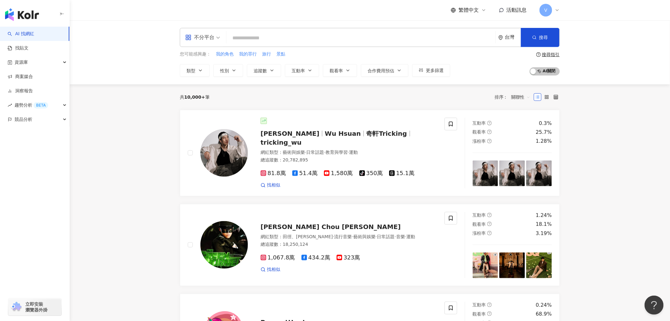
click at [290, 39] on input "search" at bounding box center [361, 38] width 264 height 12
paste input "*********"
type input "*********"
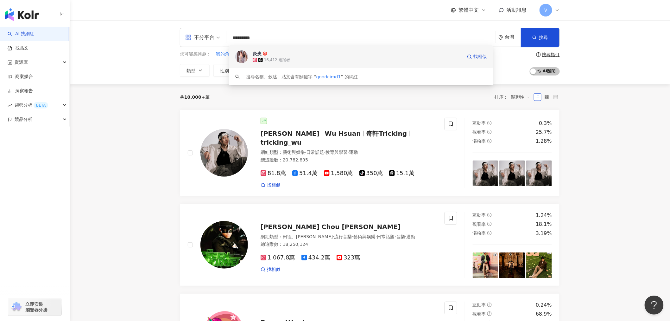
click at [291, 58] on div "16,412 追蹤者" at bounding box center [358, 60] width 210 height 6
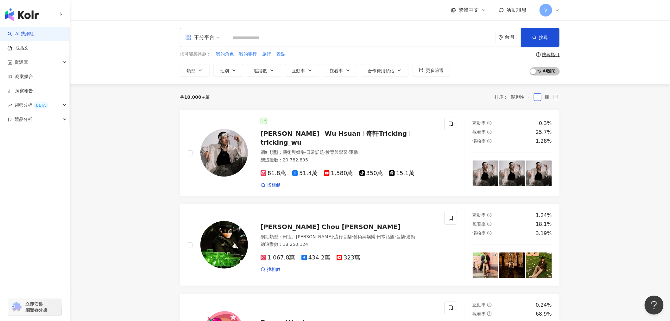
click at [302, 36] on input "search" at bounding box center [361, 38] width 264 height 12
paste input "**********"
type input "**********"
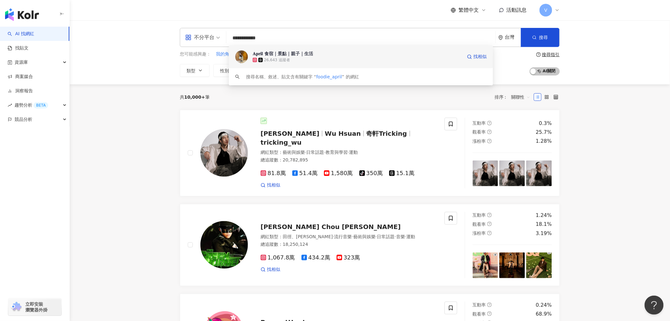
click at [304, 54] on div "𝐀𝐩𝐫𝐢𝐥 食宿｜景點｜親子｜生活" at bounding box center [283, 53] width 61 height 6
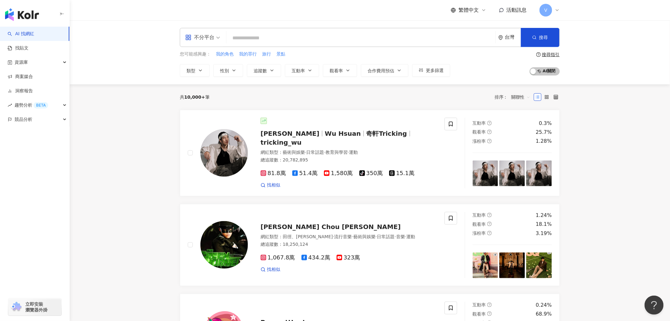
click at [347, 32] on input "search" at bounding box center [361, 38] width 264 height 12
paste input "**********"
type input "**********"
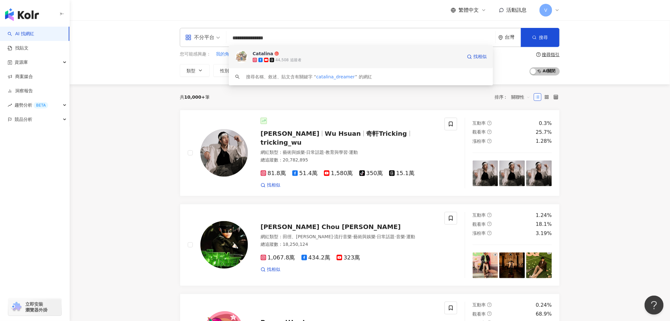
click at [340, 60] on div "44,508 追蹤者" at bounding box center [358, 60] width 210 height 6
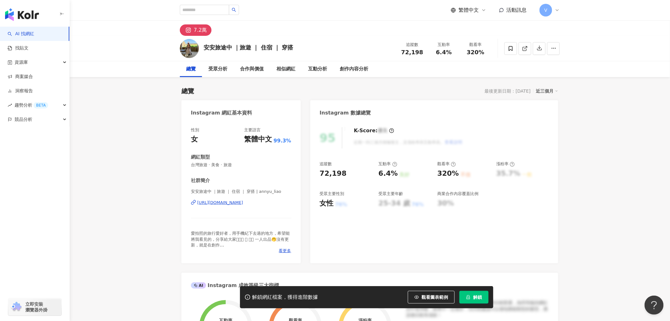
drag, startPoint x: 151, startPoint y: 109, endPoint x: 155, endPoint y: 105, distance: 5.4
click at [243, 203] on div "https://www.instagram.com/annyu_liao/" at bounding box center [220, 203] width 46 height 6
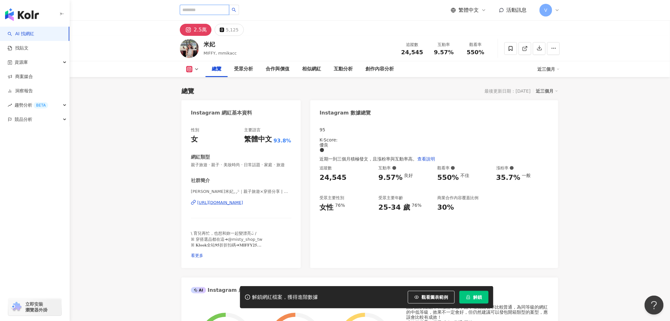
click at [214, 11] on input "search" at bounding box center [204, 10] width 49 height 10
